Goal: Task Accomplishment & Management: Complete application form

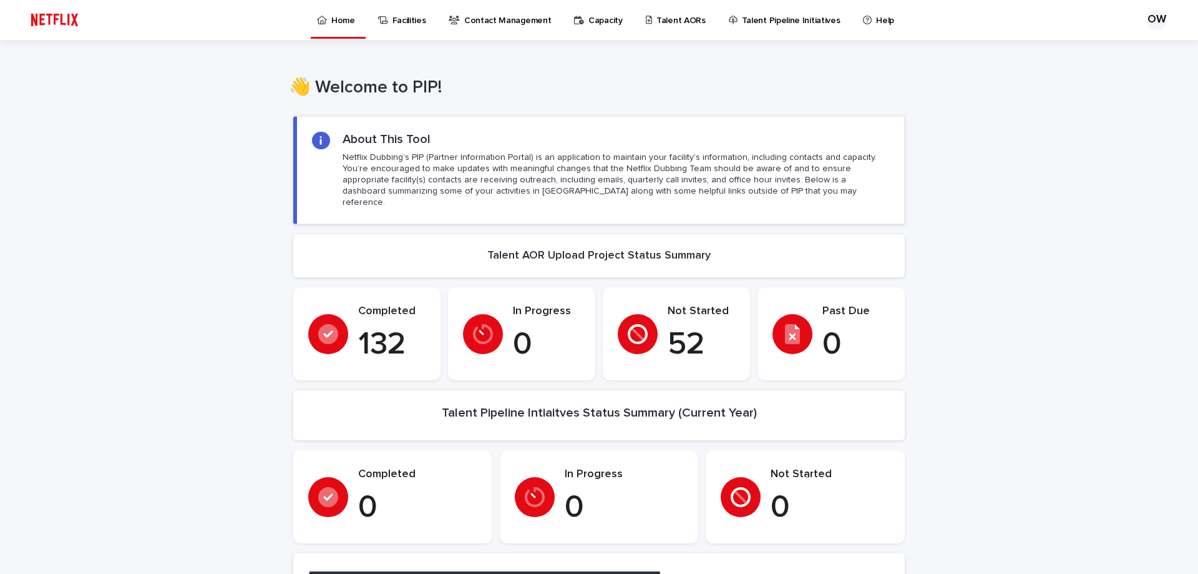
click at [665, 23] on p "Talent AORs" at bounding box center [681, 13] width 49 height 26
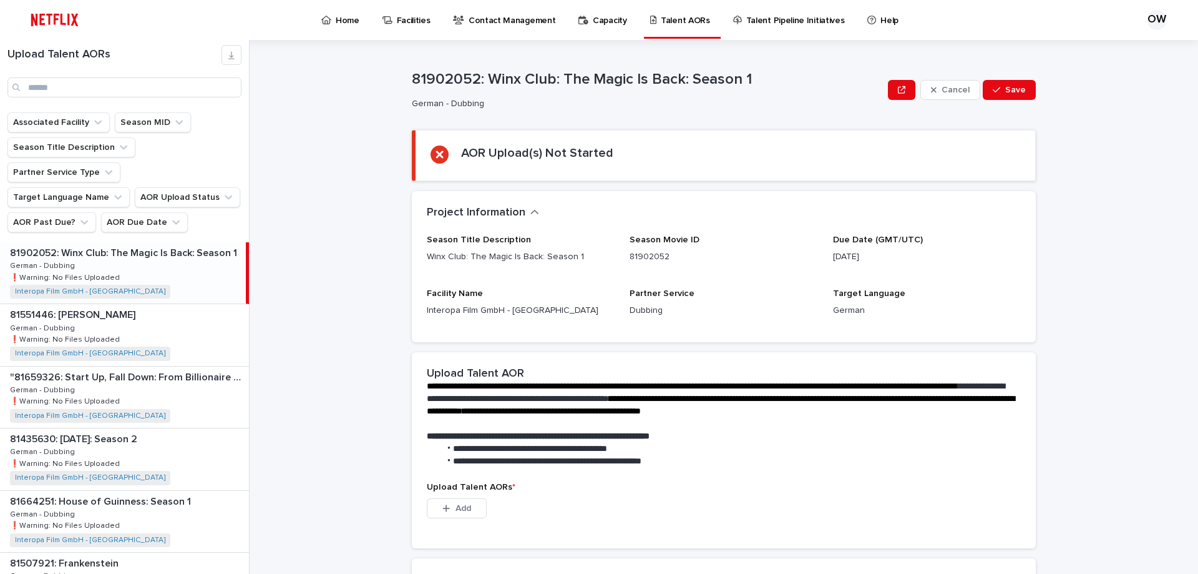
click at [405, 25] on p "Facilities" at bounding box center [414, 13] width 34 height 26
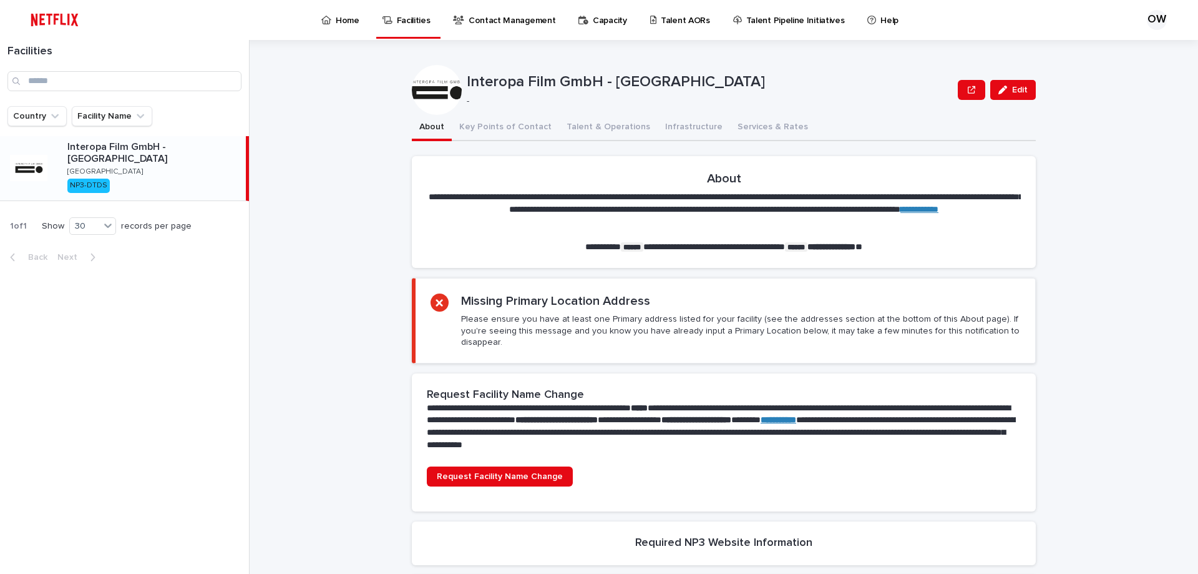
click at [491, 20] on p "Contact Management" at bounding box center [512, 13] width 87 height 26
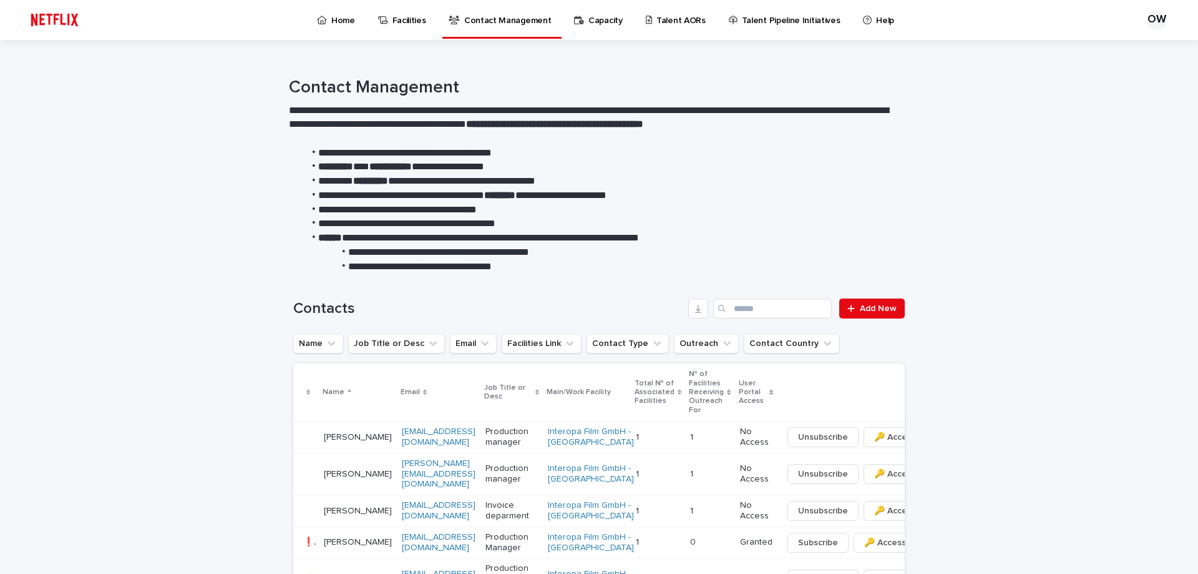
click at [603, 20] on p "Capacity" at bounding box center [606, 13] width 34 height 26
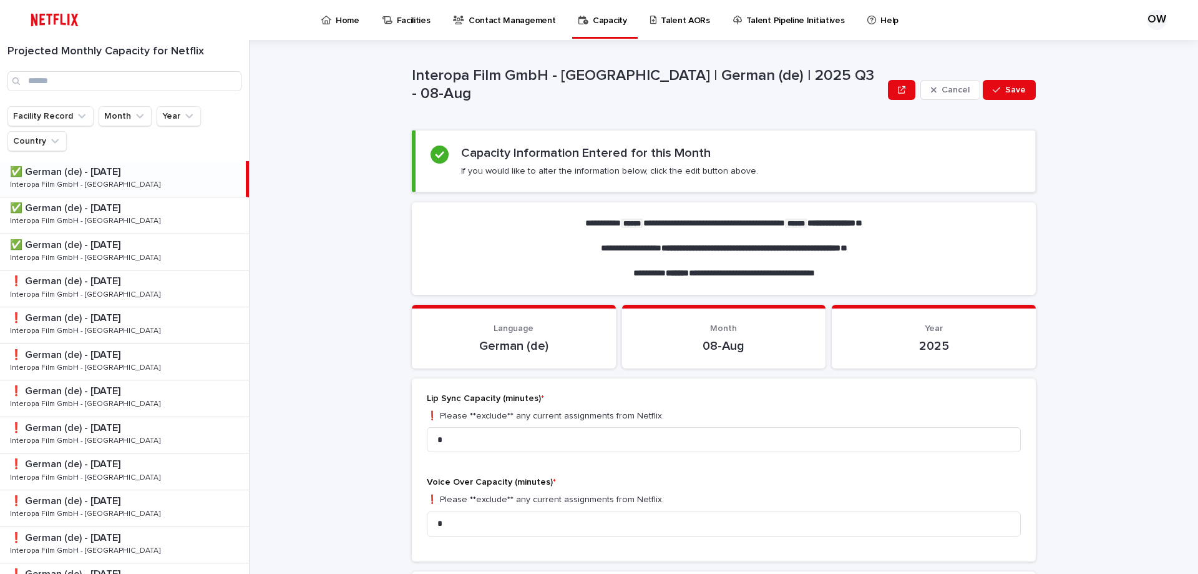
click at [678, 24] on p "Talent AORs" at bounding box center [685, 13] width 49 height 26
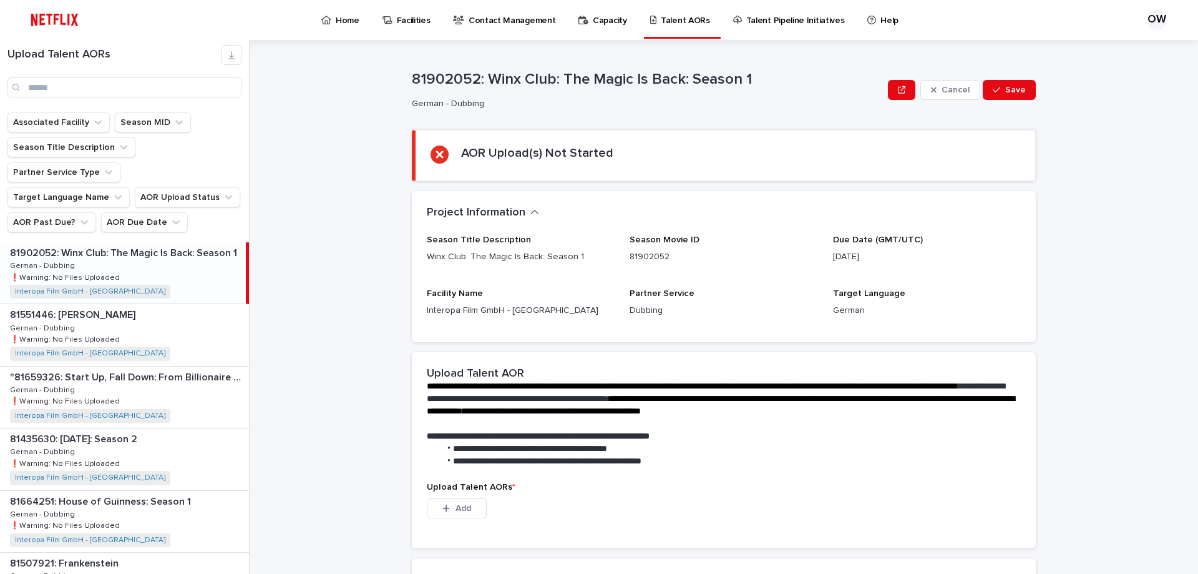
click at [765, 25] on p "Talent Pipeline Initiatives" at bounding box center [795, 13] width 99 height 26
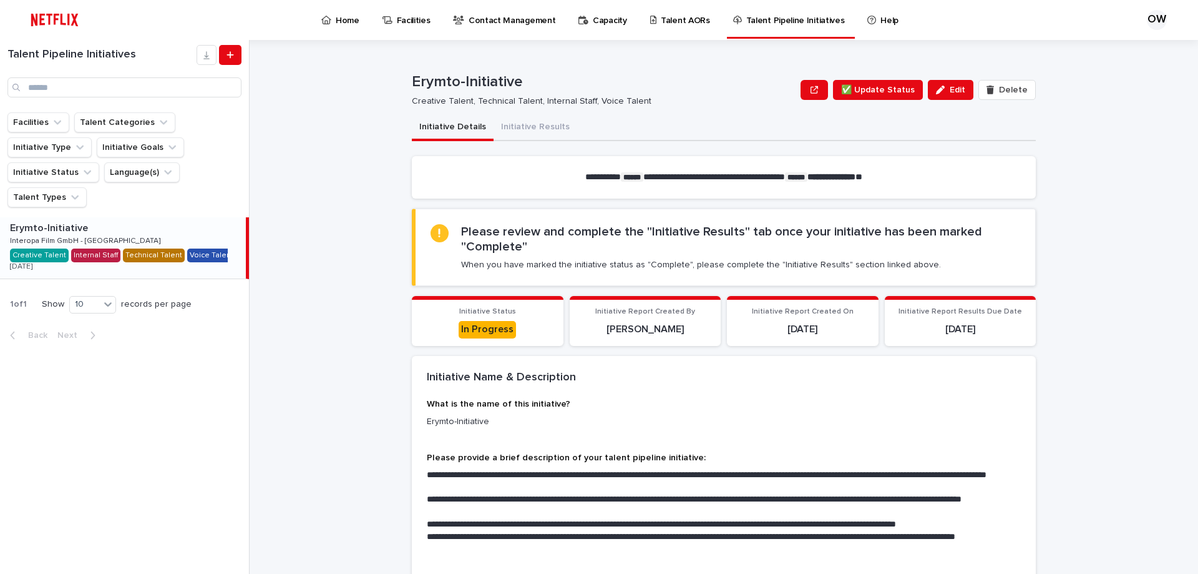
click at [342, 19] on p "Home" at bounding box center [348, 13] width 24 height 26
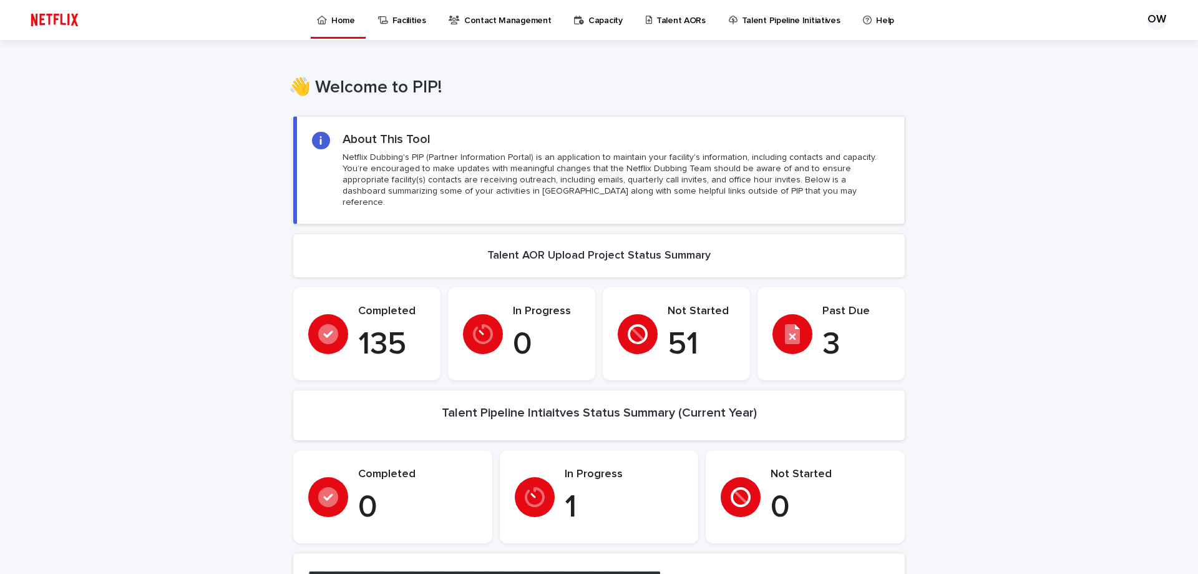
click at [660, 25] on p "Talent AORs" at bounding box center [681, 13] width 49 height 26
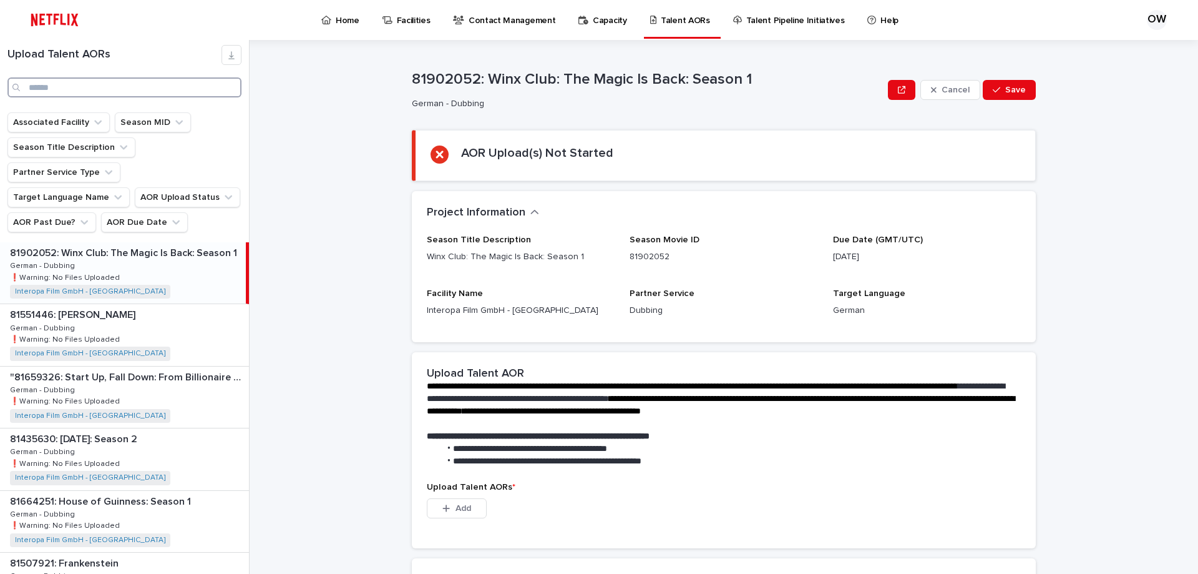
click at [78, 83] on input "Search" at bounding box center [124, 87] width 234 height 20
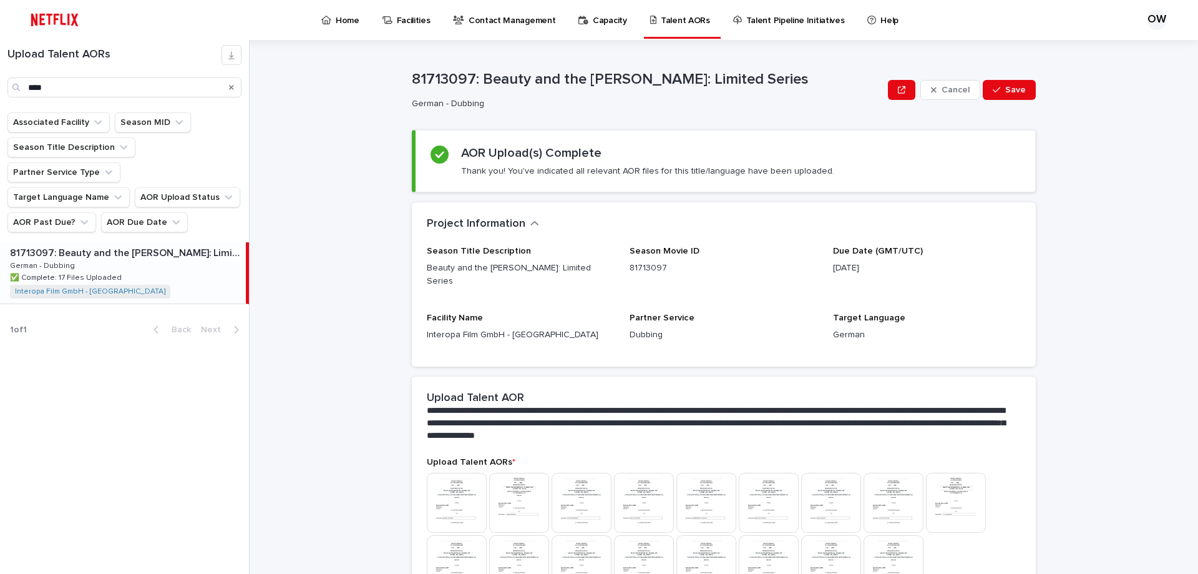
click at [172, 248] on div "81713097: Beauty and the [PERSON_NAME]: Limited Series 81713097: Beauty and the…" at bounding box center [123, 272] width 246 height 61
drag, startPoint x: 106, startPoint y: 92, endPoint x: 1, endPoint y: 86, distance: 105.7
click at [1, 86] on div "Upload Talent AORs ****" at bounding box center [124, 71] width 249 height 52
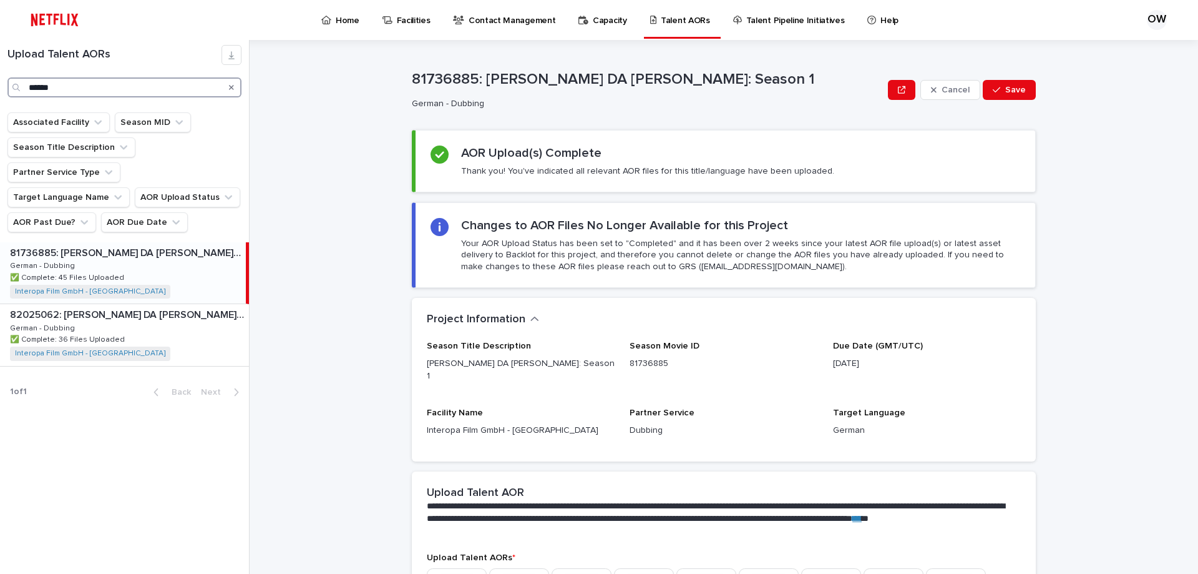
drag, startPoint x: 80, startPoint y: 87, endPoint x: 0, endPoint y: 88, distance: 79.9
click at [0, 88] on div "Upload Talent AORs ******" at bounding box center [124, 71] width 249 height 52
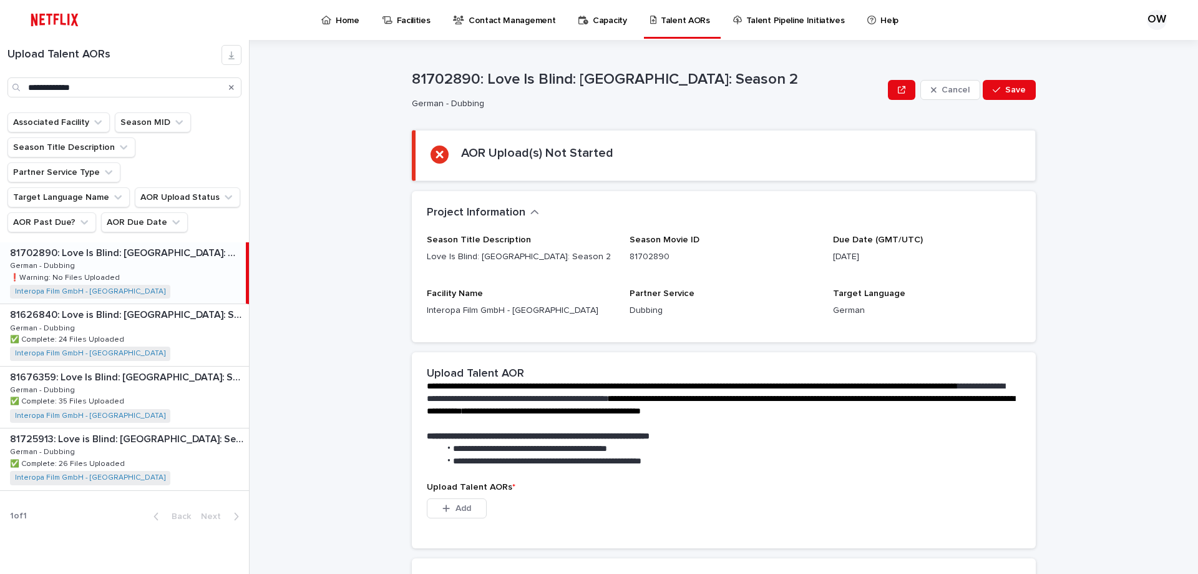
click at [150, 242] on div "81702890: Love Is Blind: [GEOGRAPHIC_DATA]: Season 2 81702890: Love Is Blind: […" at bounding box center [123, 272] width 246 height 61
drag, startPoint x: 95, startPoint y: 91, endPoint x: 0, endPoint y: 86, distance: 95.6
click at [0, 87] on div "**********" at bounding box center [124, 71] width 249 height 52
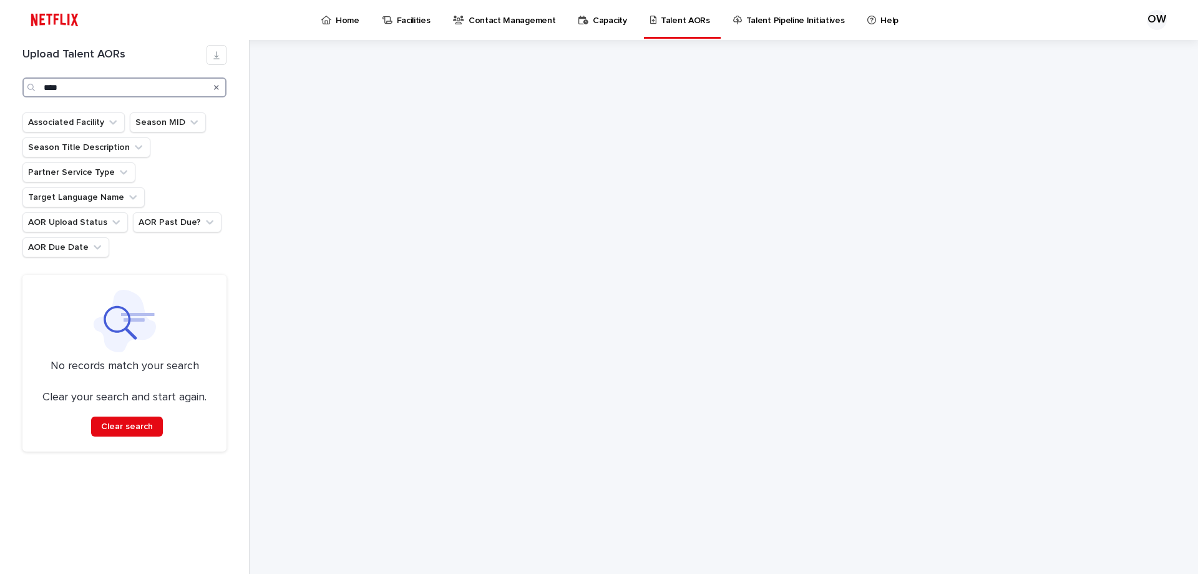
drag, startPoint x: 89, startPoint y: 86, endPoint x: 0, endPoint y: 86, distance: 88.6
click at [0, 86] on div "Upload Talent AORs **** Associated Facility Season MID Season Title Description…" at bounding box center [125, 307] width 250 height 534
type input "****"
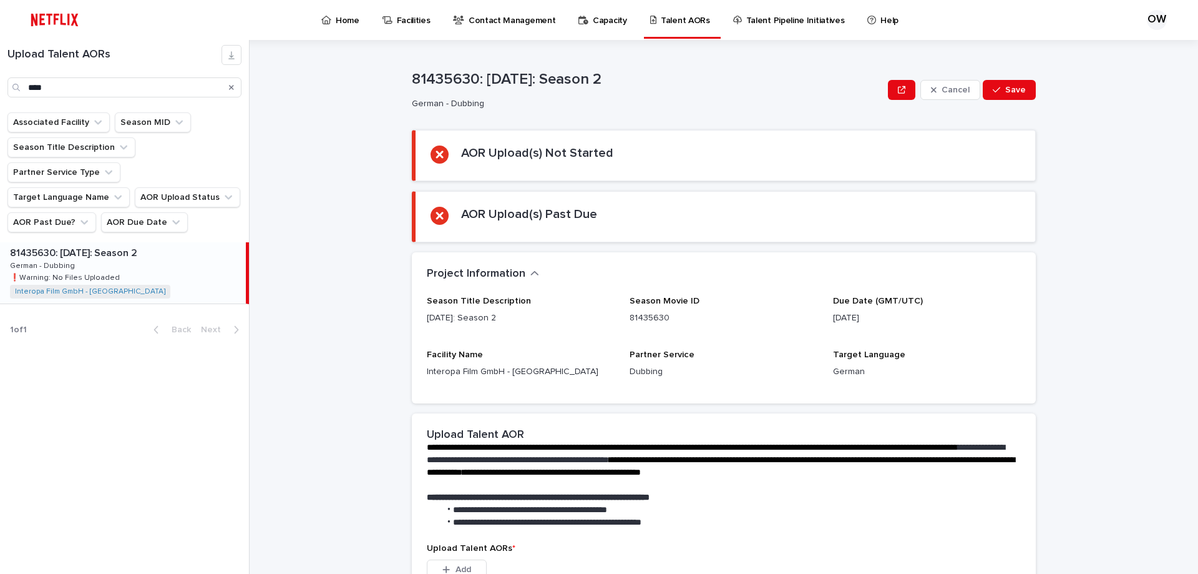
click at [170, 242] on div "81435630: [DATE]: Season 2 81435630: [DATE]: Season 2 German - Dubbing German -…" at bounding box center [123, 272] width 246 height 61
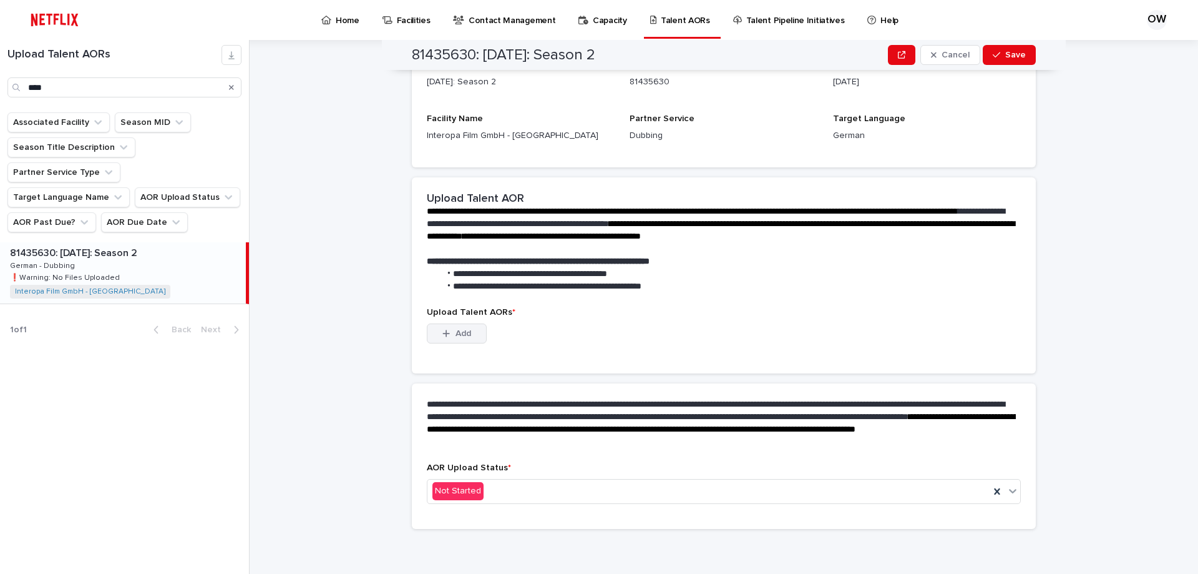
click at [458, 336] on span "Add" at bounding box center [464, 333] width 16 height 9
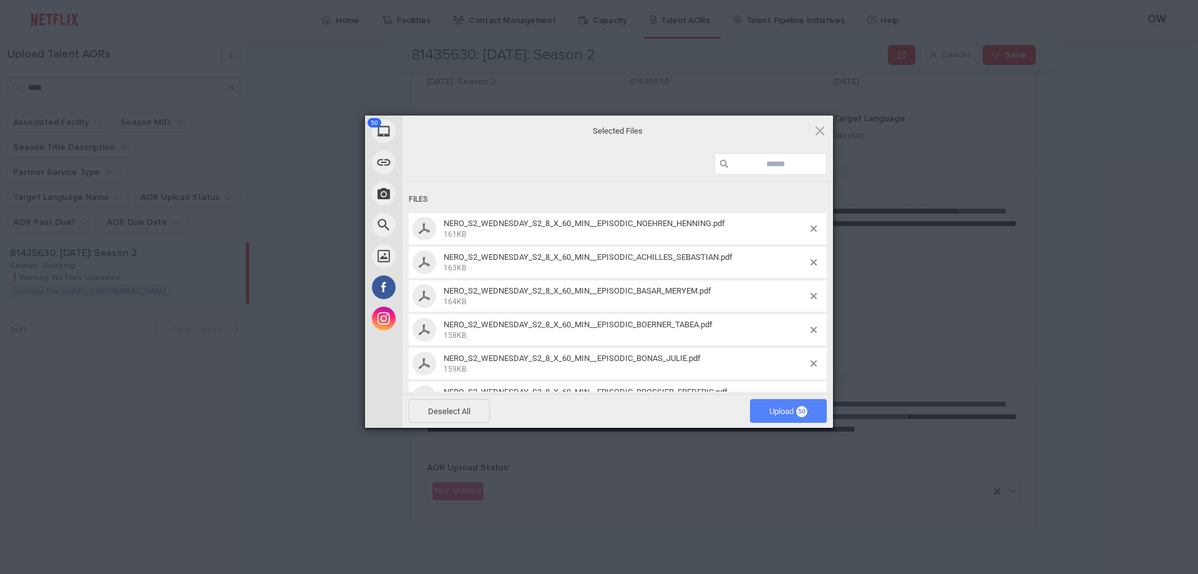
click at [780, 411] on span "Upload 50" at bounding box center [789, 410] width 38 height 9
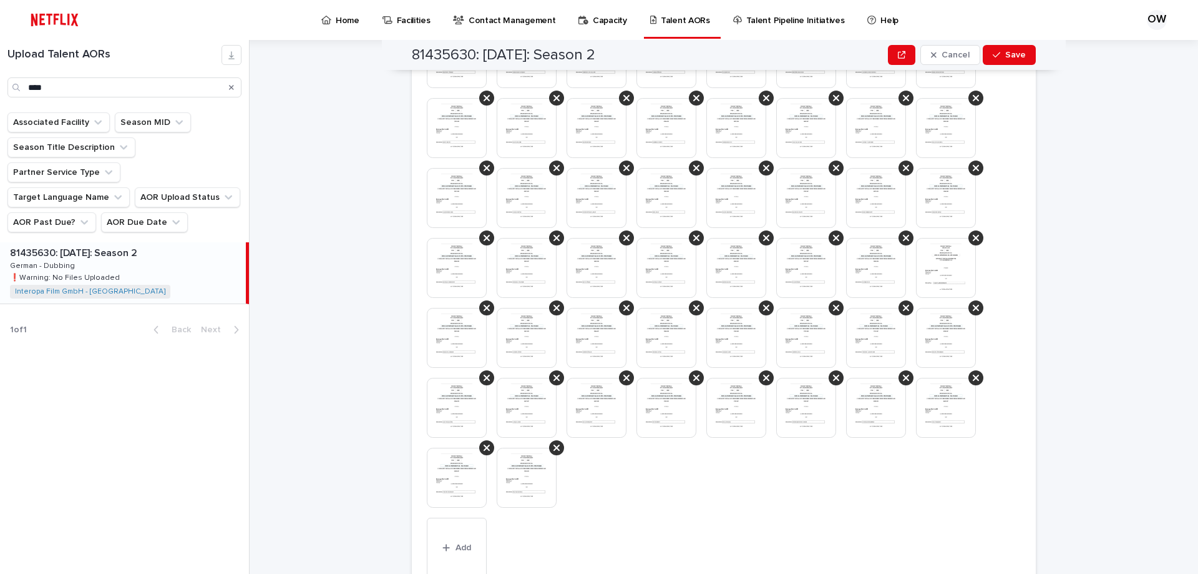
scroll to position [704, 0]
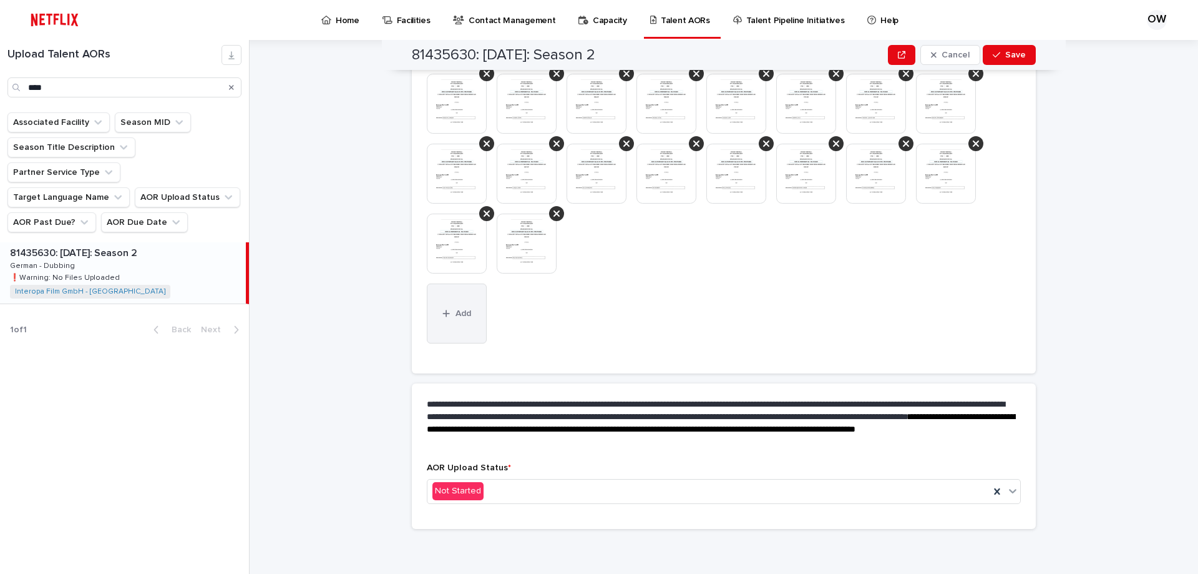
click at [459, 318] on button "Add" at bounding box center [457, 313] width 60 height 60
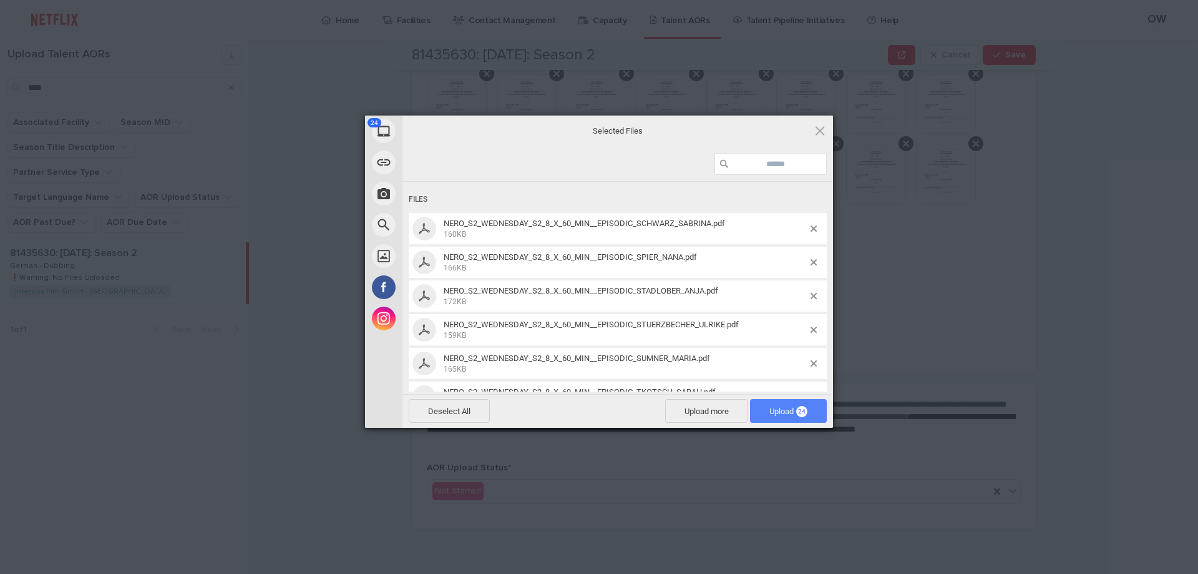
click at [780, 419] on span "Upload 24" at bounding box center [788, 411] width 77 height 24
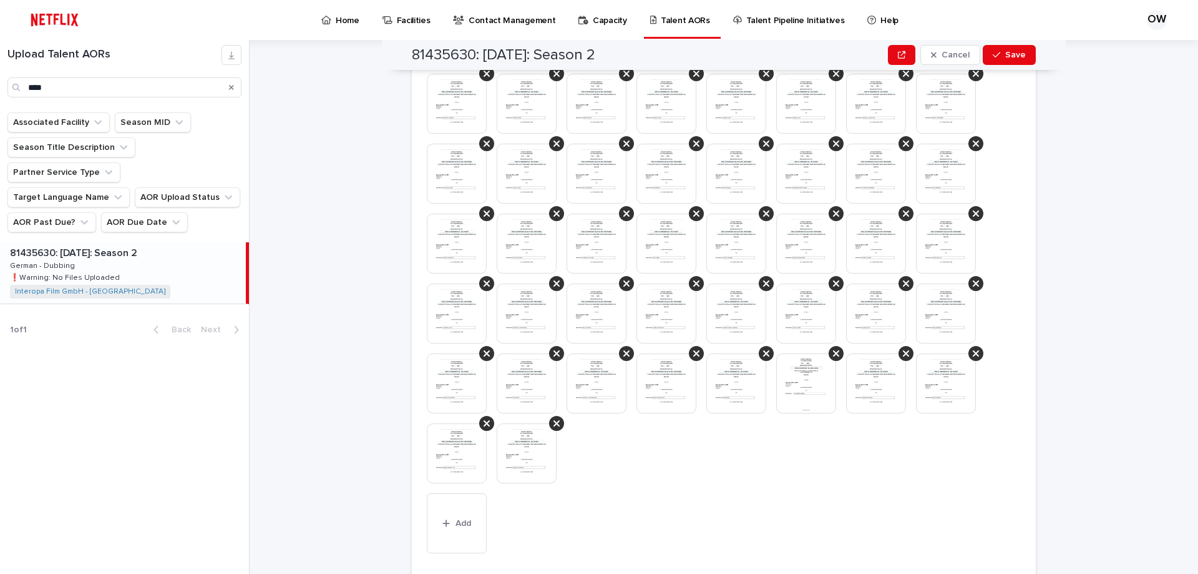
scroll to position [914, 0]
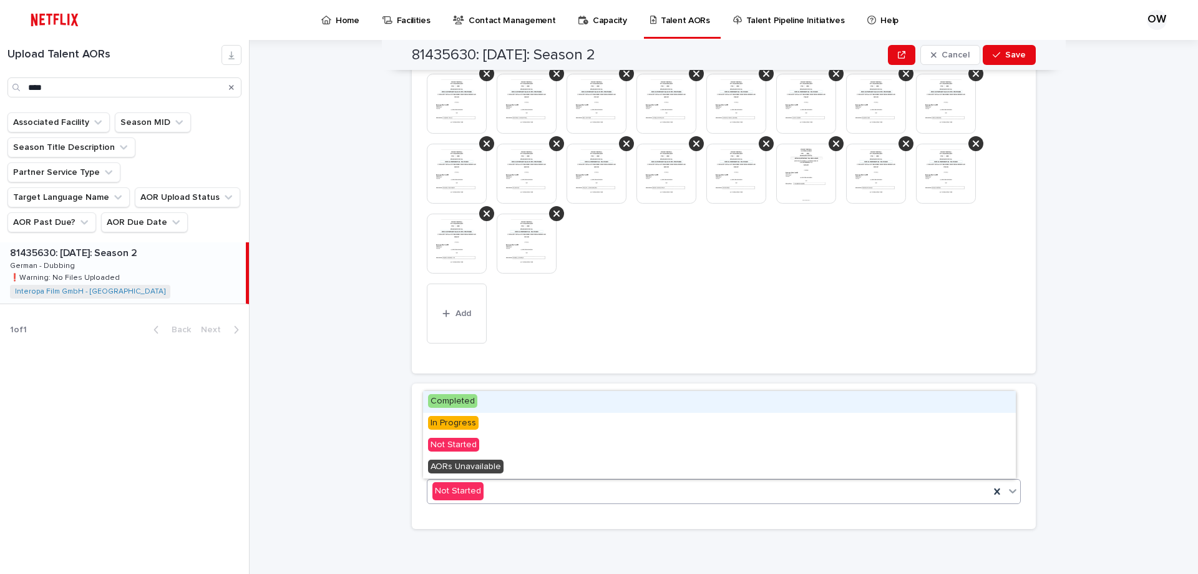
click at [514, 484] on div "Not Started" at bounding box center [709, 491] width 562 height 21
click at [474, 400] on span "Completed" at bounding box center [452, 401] width 49 height 14
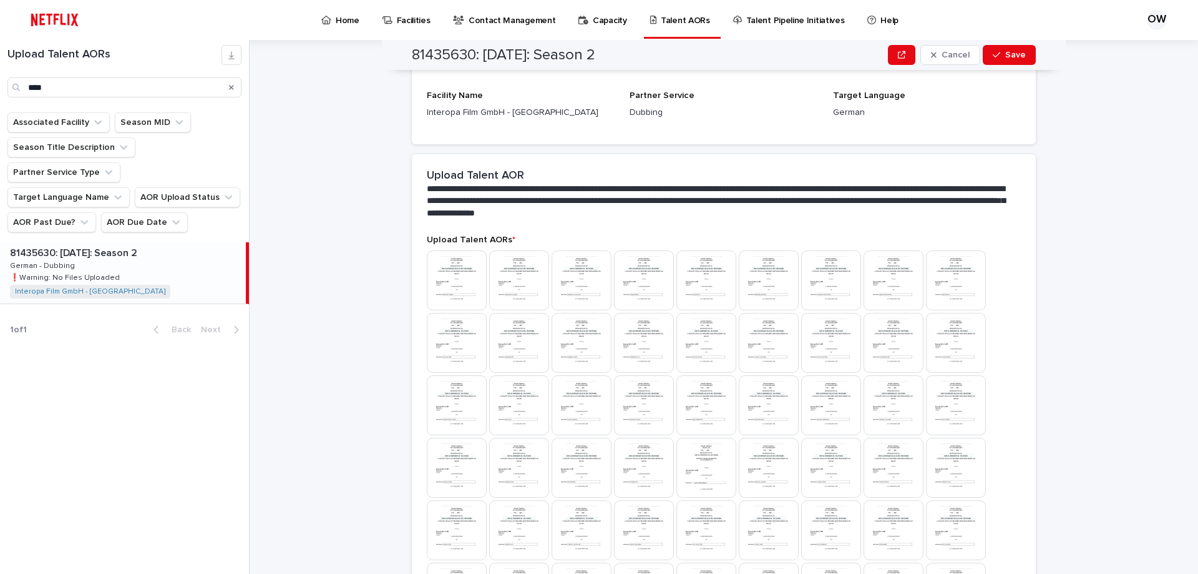
scroll to position [0, 0]
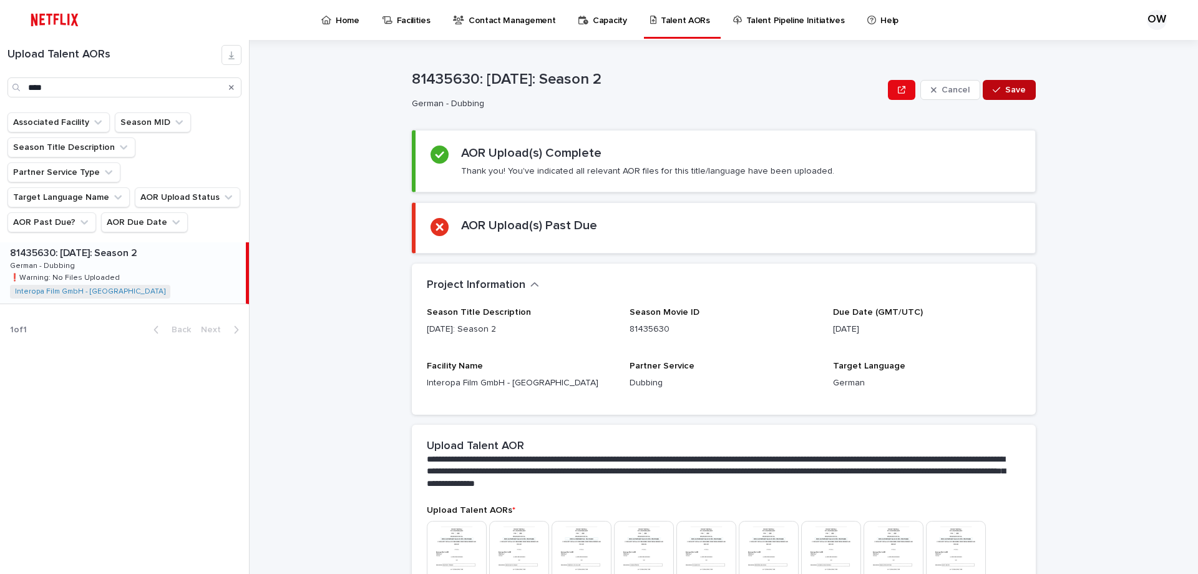
click at [1009, 94] on span "Save" at bounding box center [1015, 90] width 21 height 9
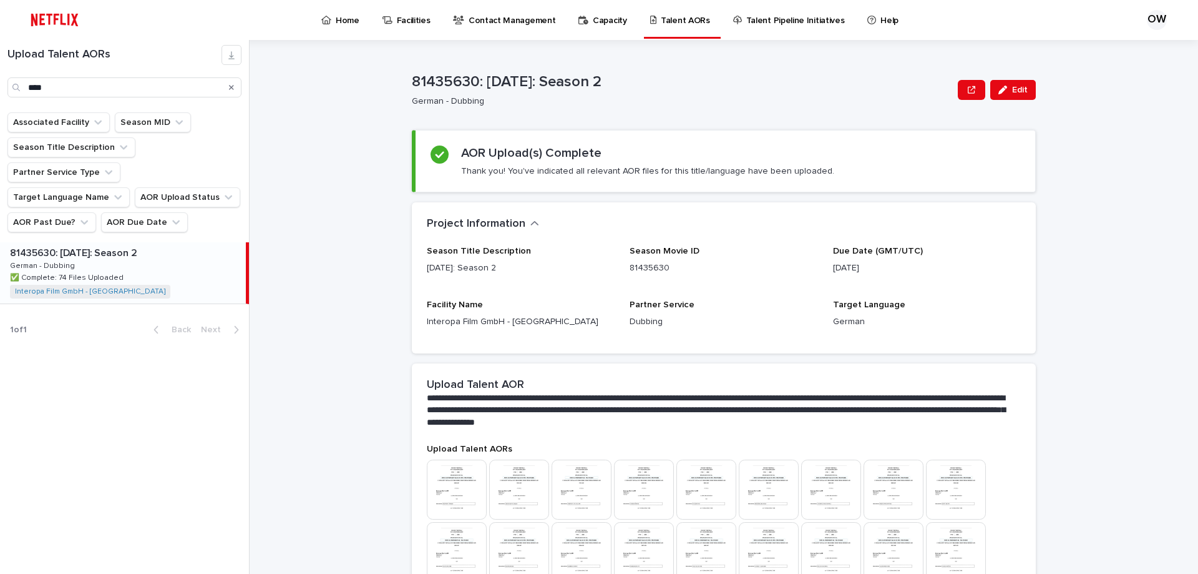
click at [341, 24] on p "Home" at bounding box center [348, 13] width 24 height 26
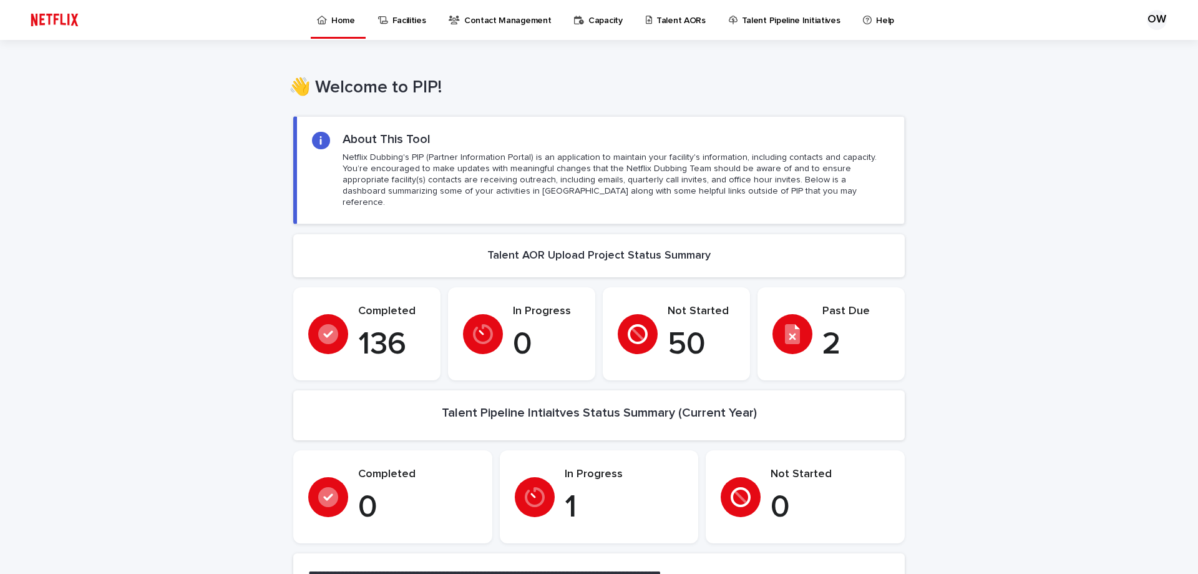
click at [672, 19] on p "Talent AORs" at bounding box center [681, 13] width 49 height 26
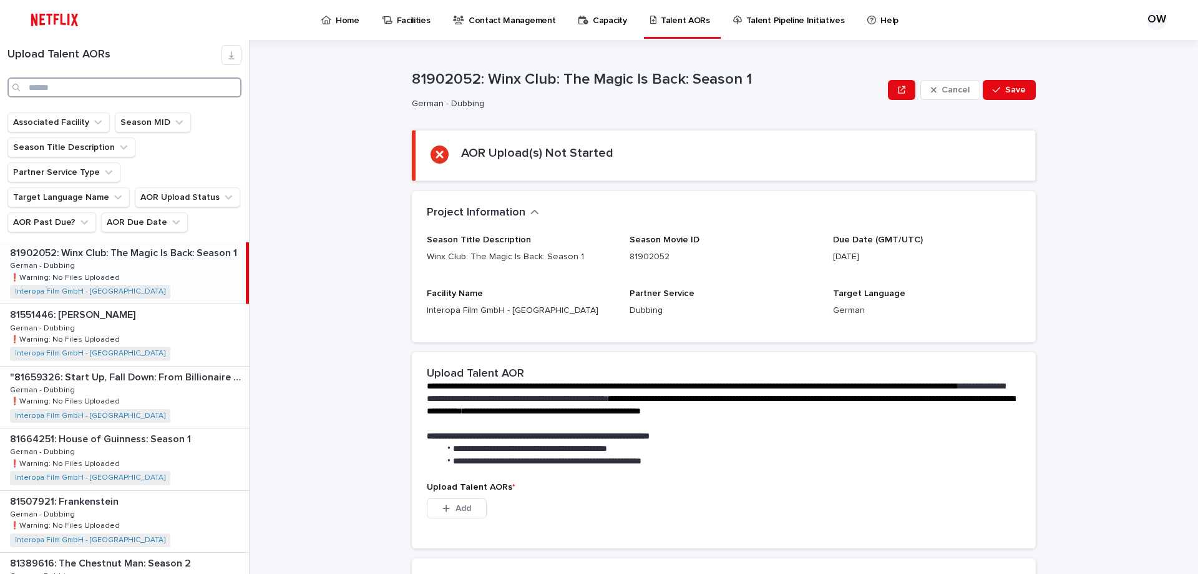
click at [42, 87] on input "Search" at bounding box center [124, 87] width 234 height 20
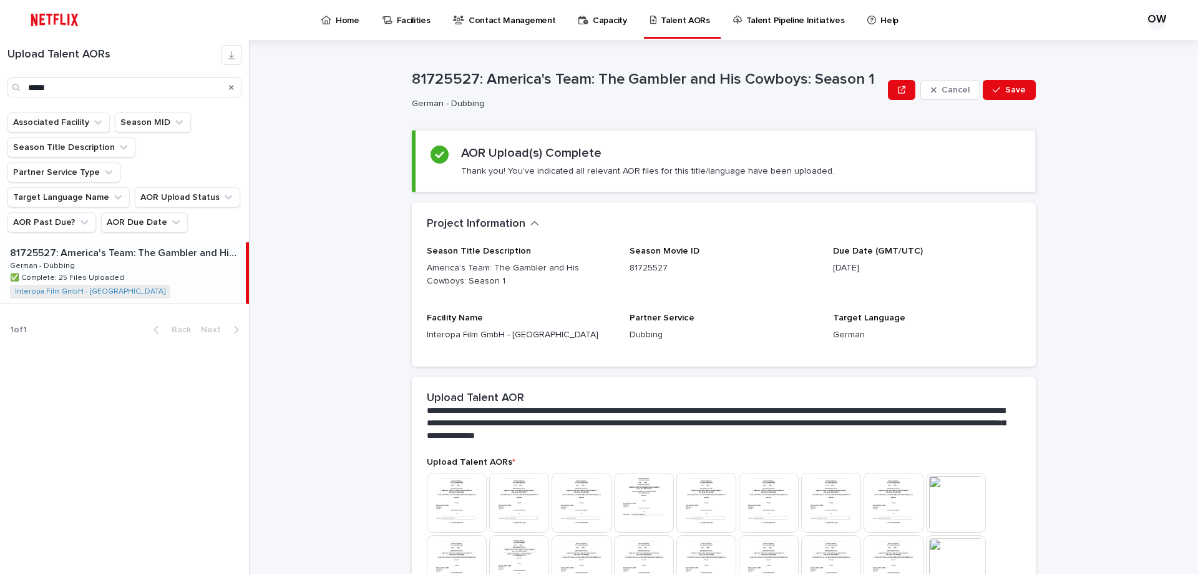
click at [167, 250] on div "81725527: America's Team: The Gambler and His Cowboys: Season 1 81725527: Ameri…" at bounding box center [123, 272] width 246 height 61
drag, startPoint x: 81, startPoint y: 82, endPoint x: 0, endPoint y: 83, distance: 81.1
click at [0, 83] on div "Upload Talent AORs *****" at bounding box center [124, 71] width 249 height 52
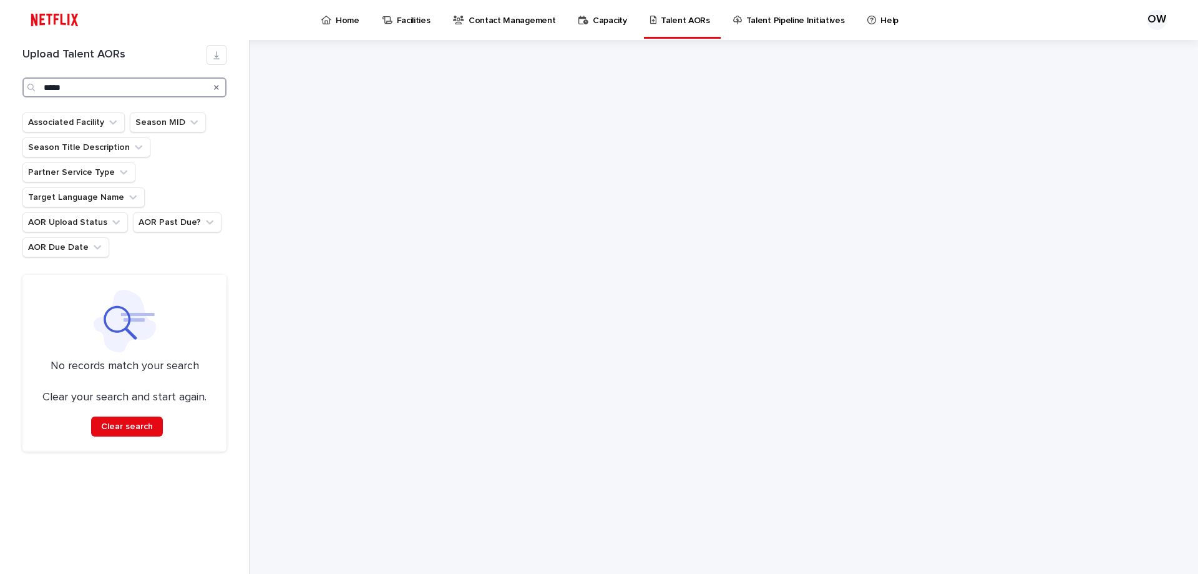
drag, startPoint x: 87, startPoint y: 89, endPoint x: 50, endPoint y: 84, distance: 37.2
click at [50, 84] on input "*****" at bounding box center [124, 87] width 204 height 20
type input "*****"
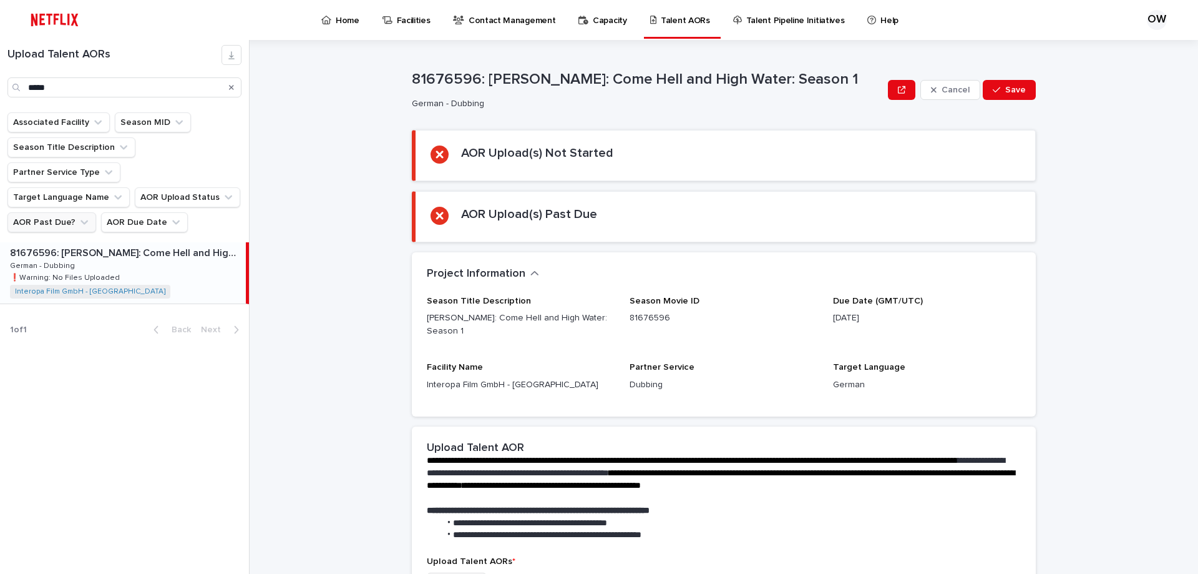
click at [81, 216] on icon "AOR Past Due?" at bounding box center [84, 222] width 12 height 12
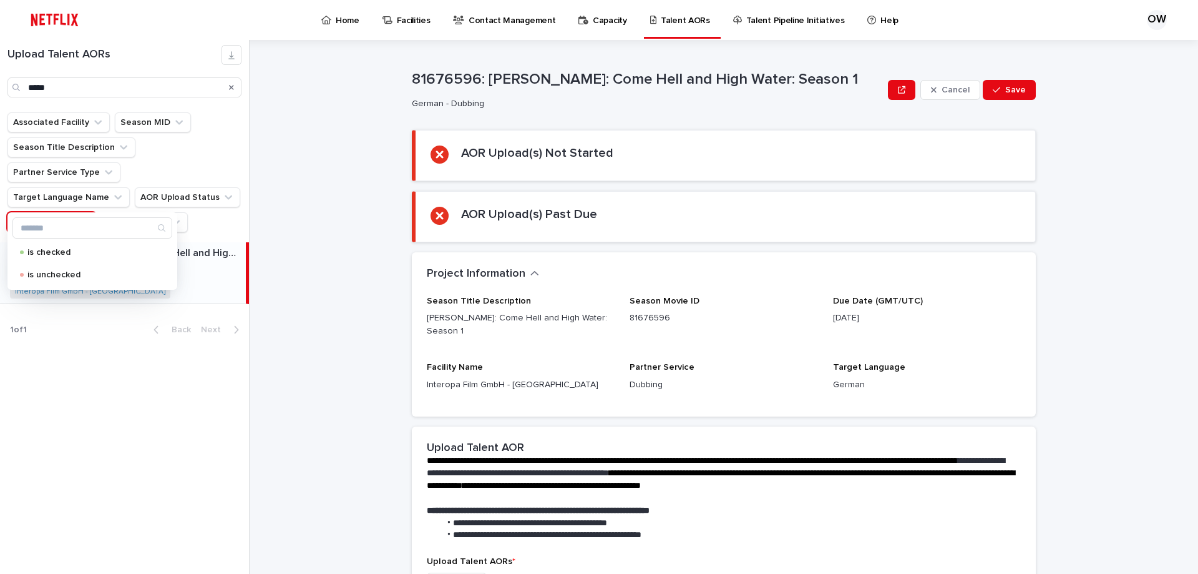
click at [228, 89] on div "Search" at bounding box center [232, 87] width 20 height 20
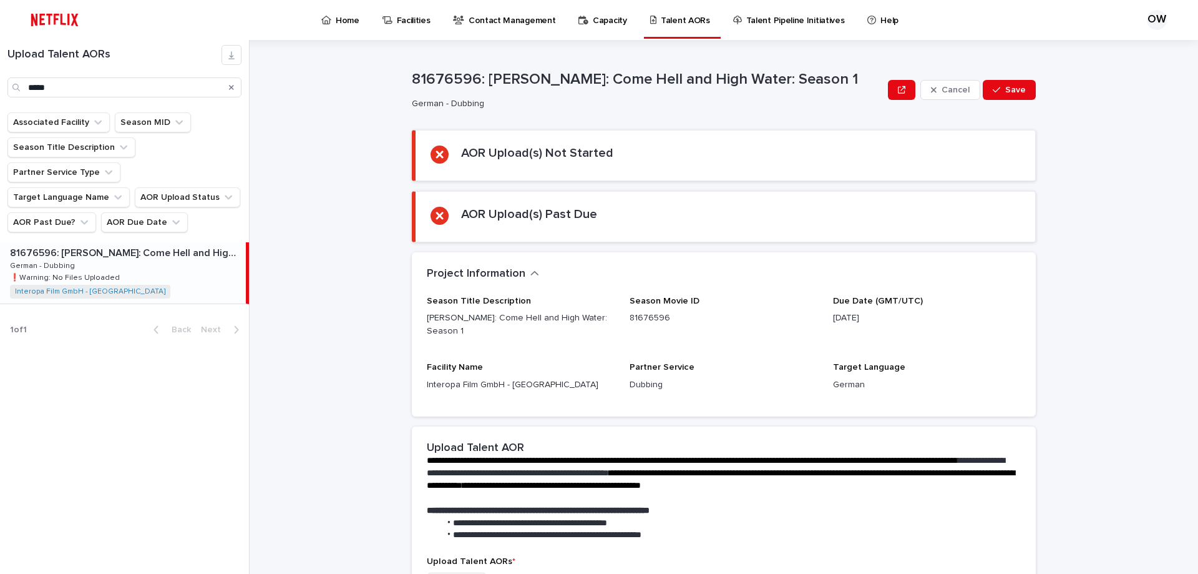
click at [234, 88] on div "Search" at bounding box center [232, 87] width 20 height 20
click at [230, 88] on icon "Search" at bounding box center [231, 87] width 5 height 5
click at [82, 216] on icon "AOR Past Due?" at bounding box center [84, 222] width 12 height 12
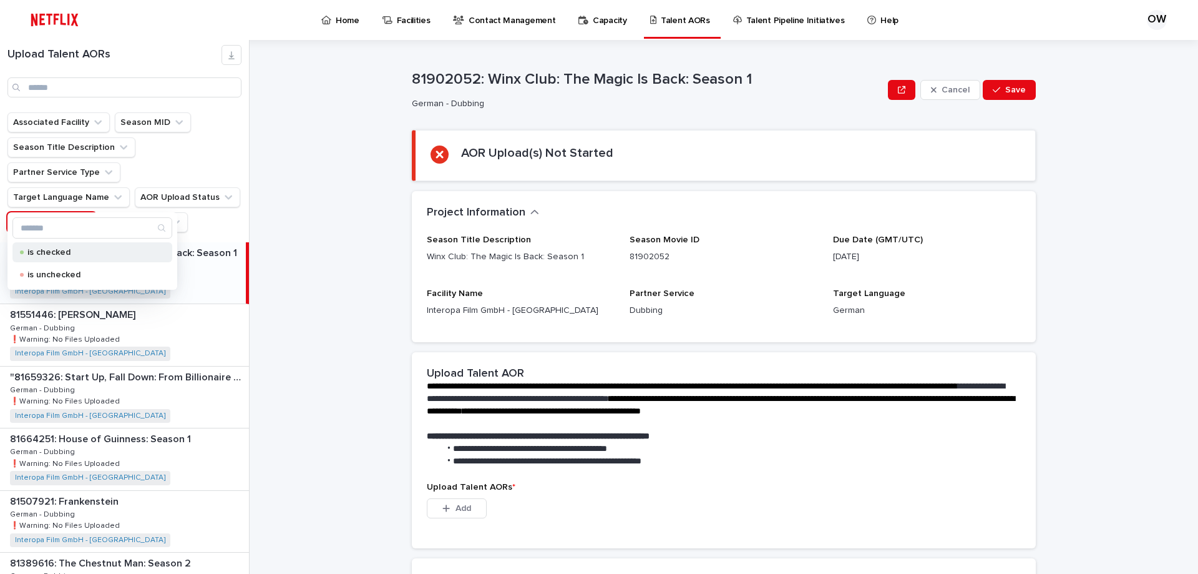
click at [72, 251] on p "is checked" at bounding box center [89, 252] width 125 height 9
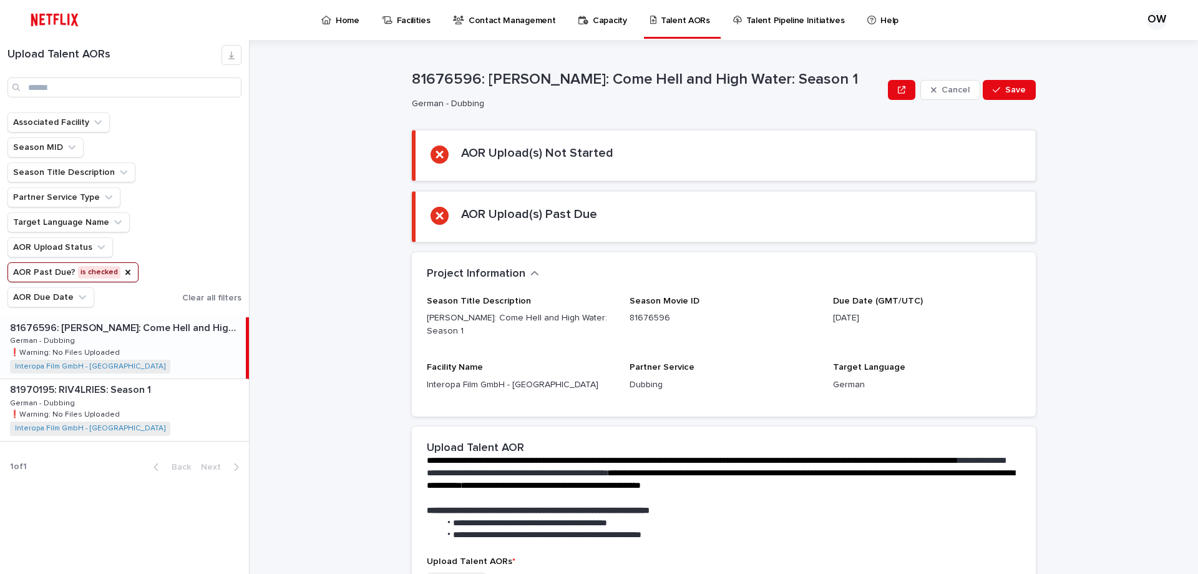
click at [163, 344] on div "81676596: [PERSON_NAME]: Come Hell and High Water: Season 1 81676596: [PERSON_N…" at bounding box center [123, 347] width 246 height 61
click at [169, 345] on div "81676596: [PERSON_NAME]: Come Hell and High Water: Season 1 81676596: [PERSON_N…" at bounding box center [123, 347] width 246 height 61
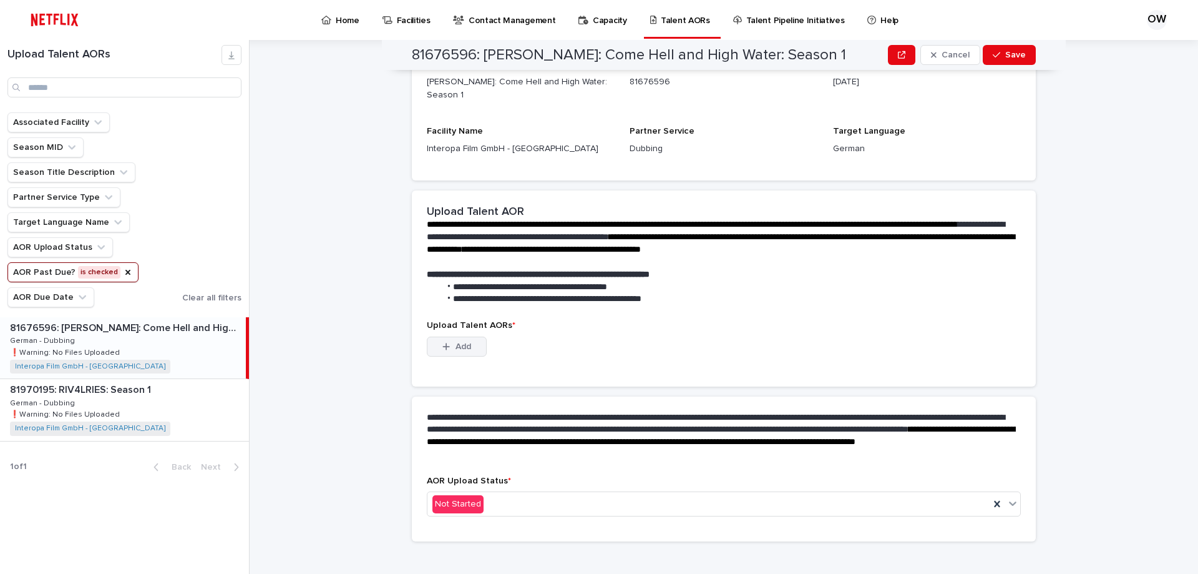
click at [456, 342] on span "Add" at bounding box center [464, 346] width 16 height 9
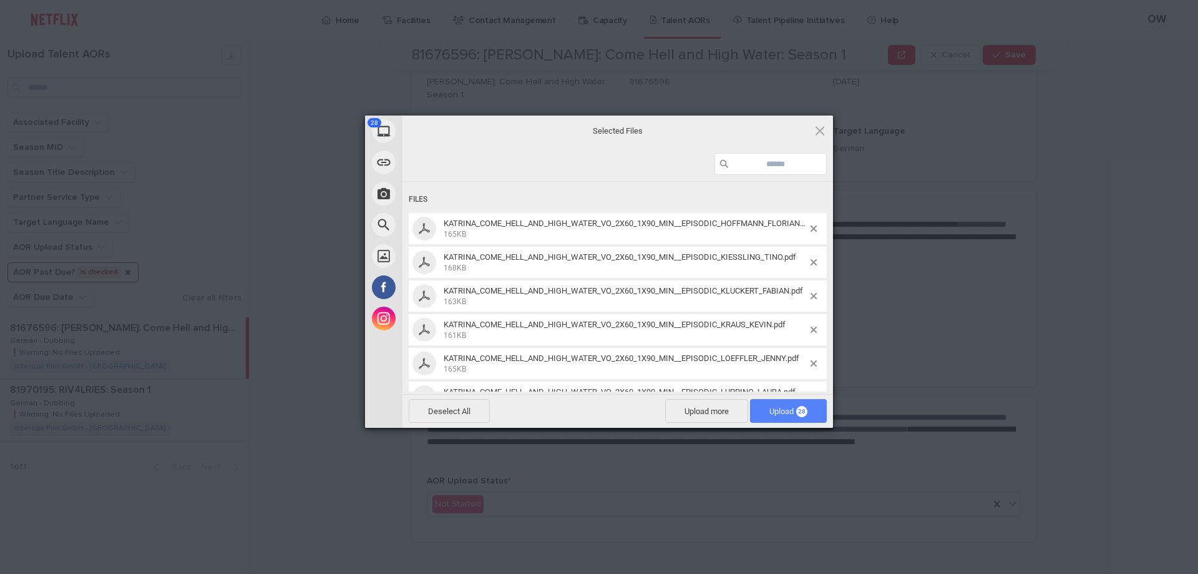
click at [774, 408] on span "Upload 28" at bounding box center [789, 410] width 38 height 9
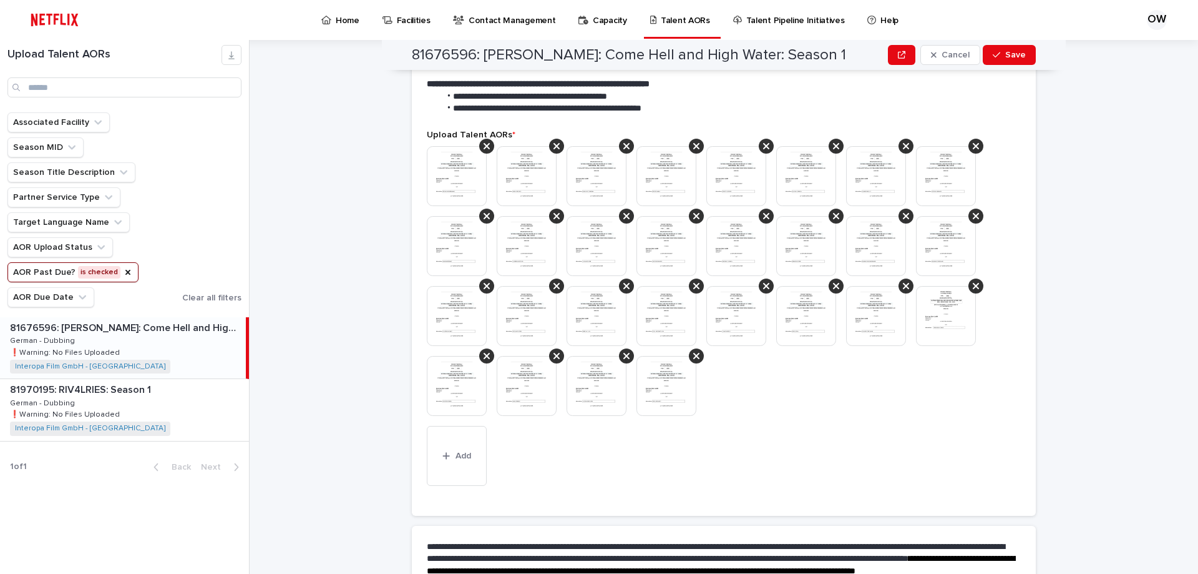
scroll to position [494, 0]
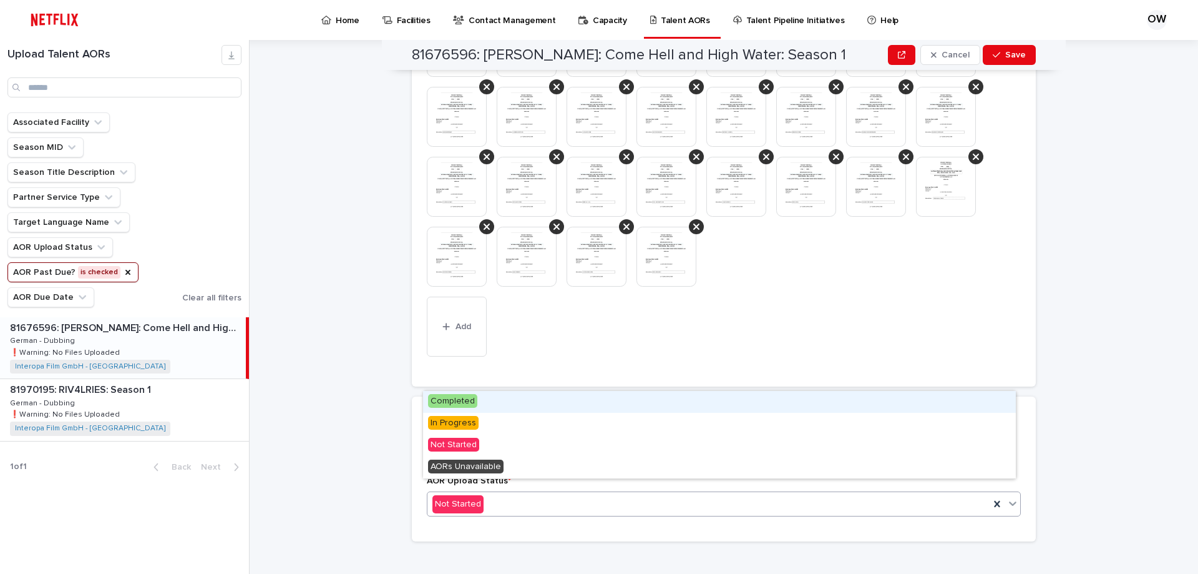
click at [618, 494] on div "Not Started" at bounding box center [709, 504] width 562 height 21
click at [569, 408] on div "Completed" at bounding box center [719, 402] width 593 height 22
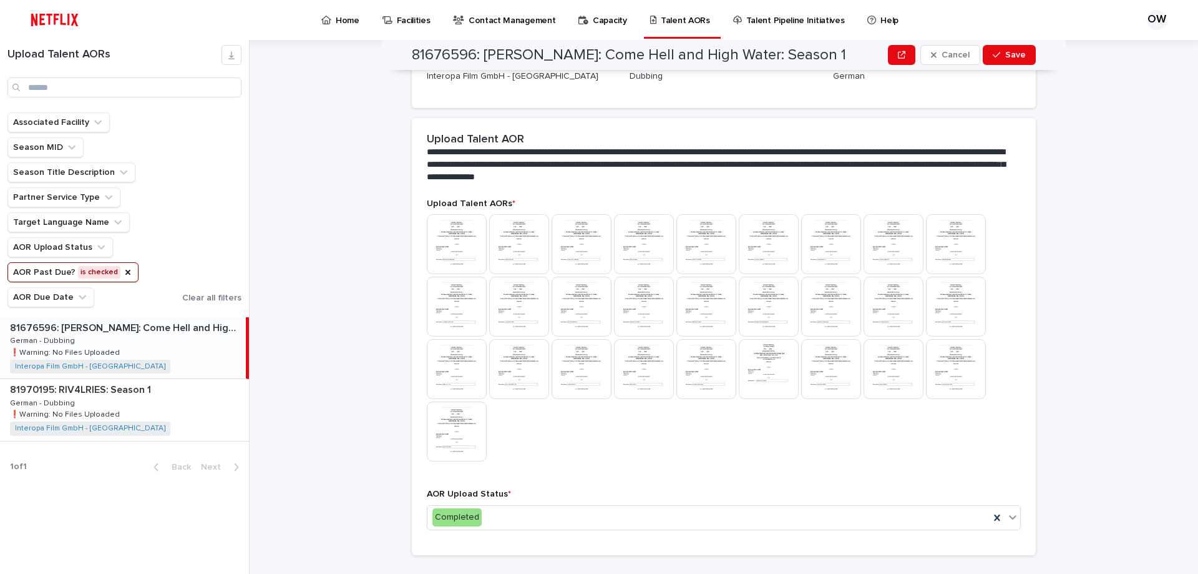
scroll to position [333, 0]
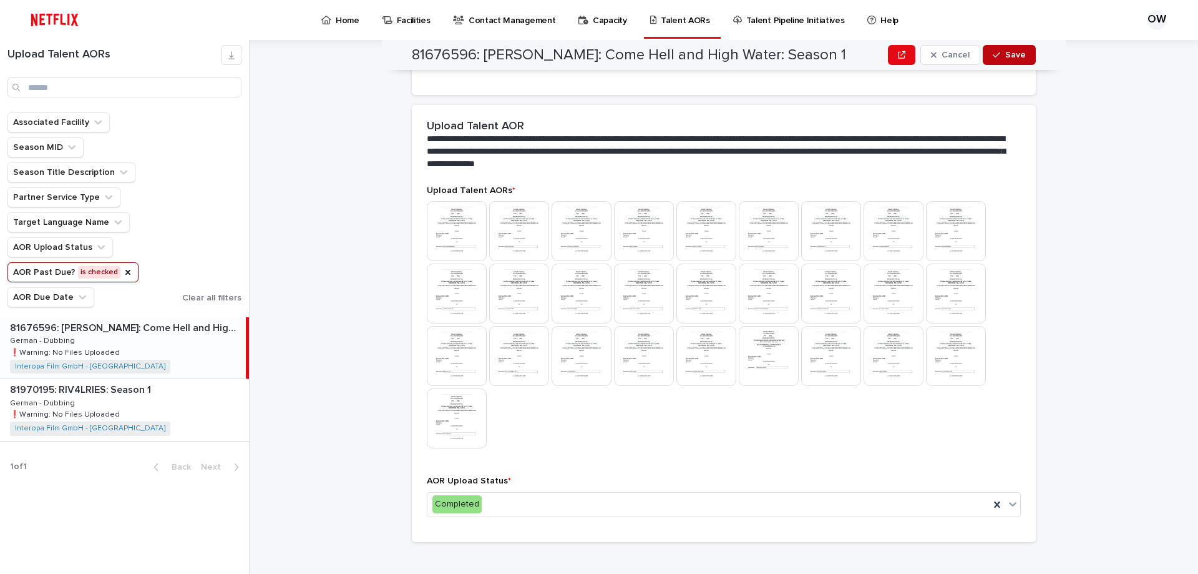
click at [1008, 56] on span "Save" at bounding box center [1015, 55] width 21 height 9
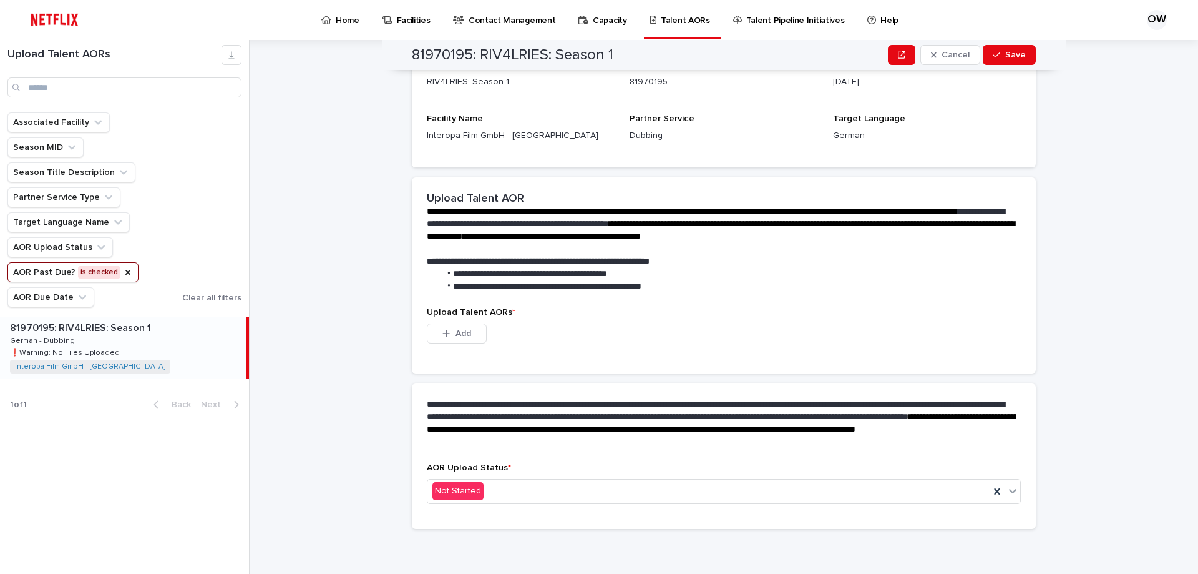
scroll to position [236, 0]
